Goal: Check status: Check status

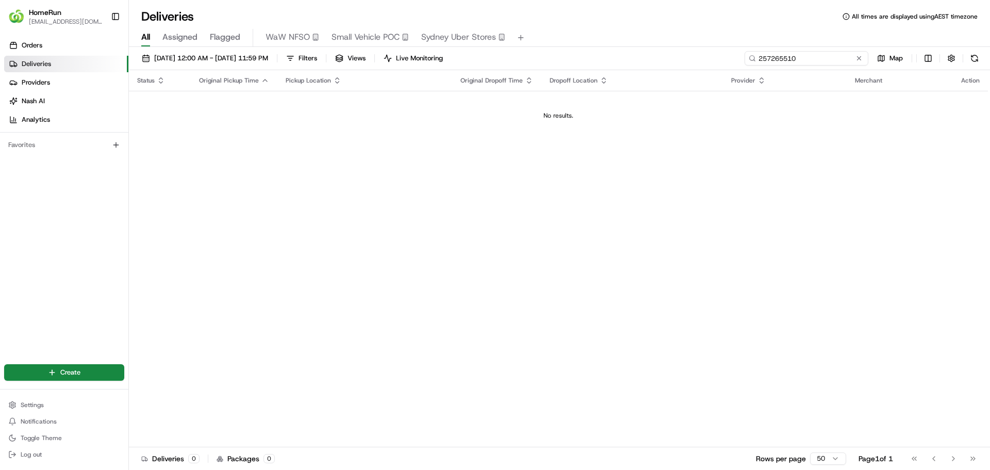
click at [822, 60] on input "257265510" at bounding box center [807, 58] width 124 height 14
paste input "65325185"
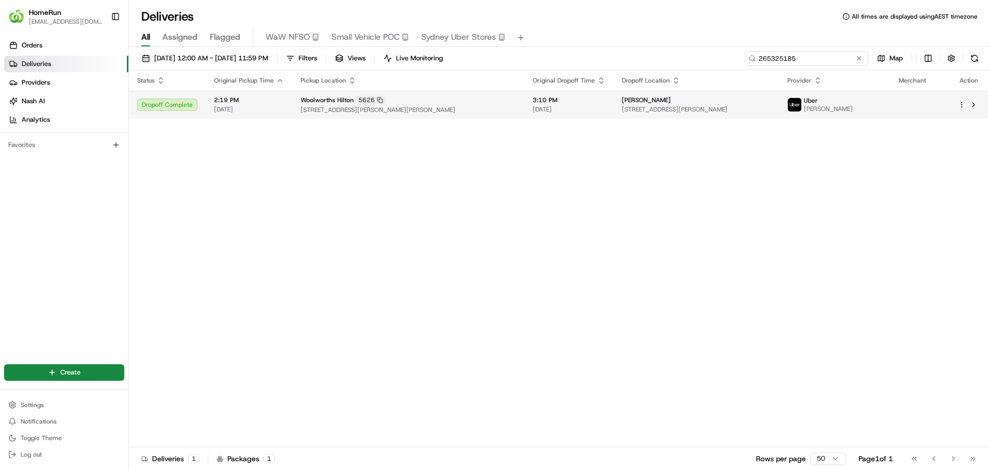
type input "265325185"
click at [688, 116] on td "[PERSON_NAME] [STREET_ADDRESS][PERSON_NAME]" at bounding box center [697, 105] width 166 height 28
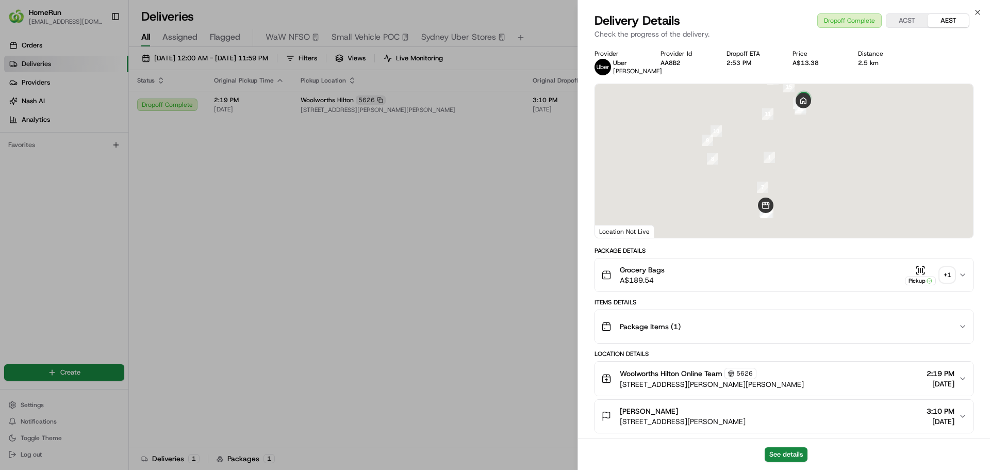
click at [944, 272] on div "+ 1" at bounding box center [947, 275] width 14 height 14
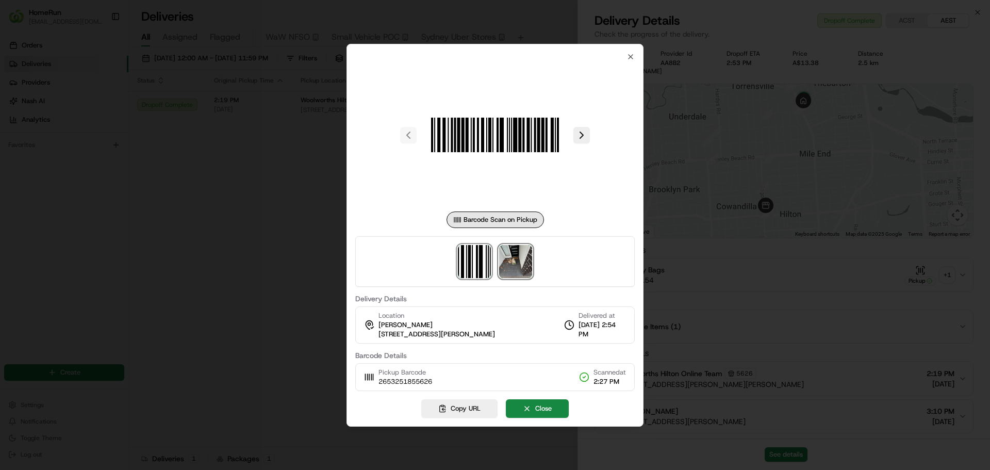
click at [517, 271] on img at bounding box center [515, 261] width 33 height 33
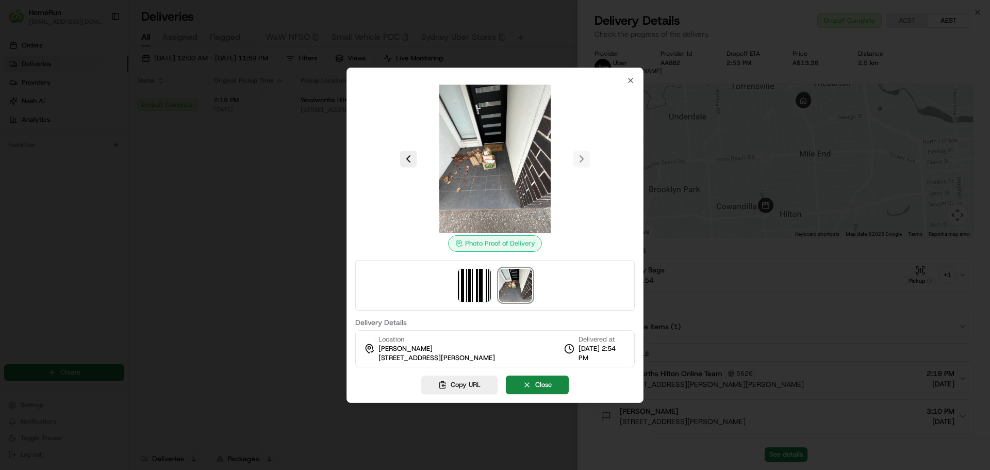
click at [763, 274] on div at bounding box center [495, 235] width 990 height 470
